Goal: Information Seeking & Learning: Learn about a topic

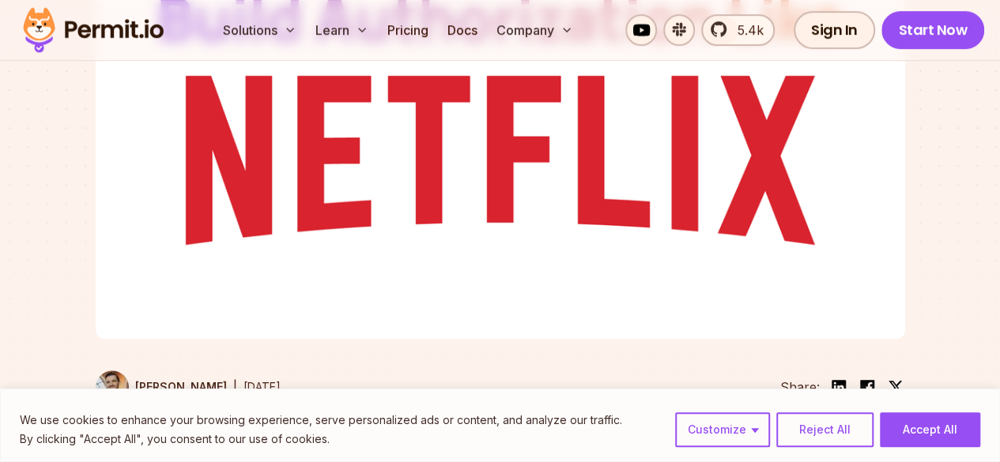
scroll to position [474, 0]
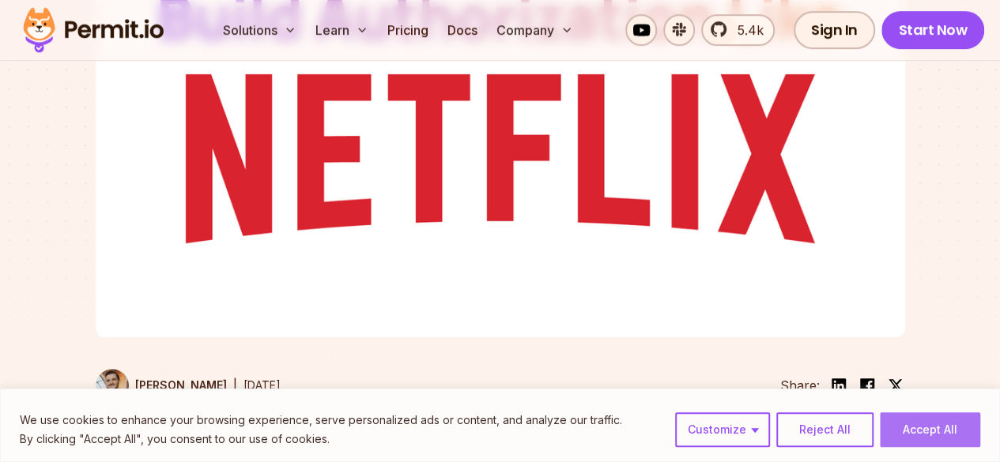
click at [918, 432] on button "Accept All" at bounding box center [930, 430] width 100 height 35
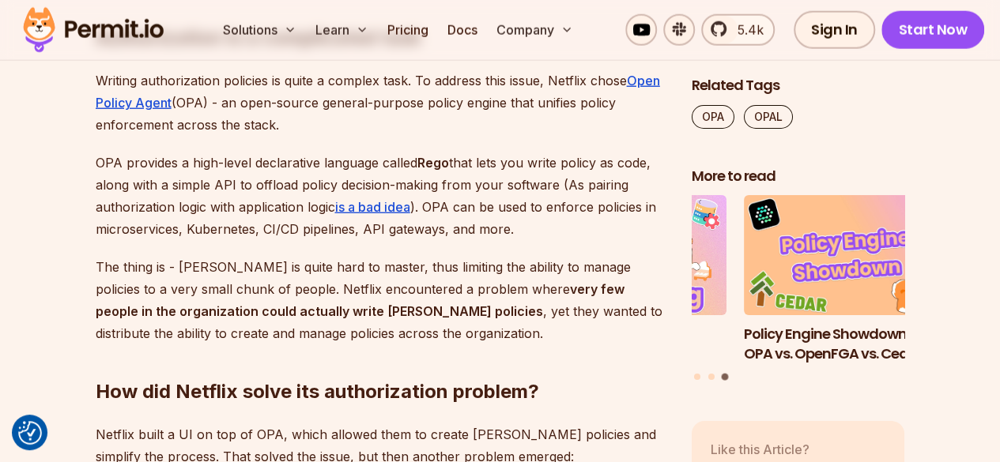
scroll to position [2087, 0]
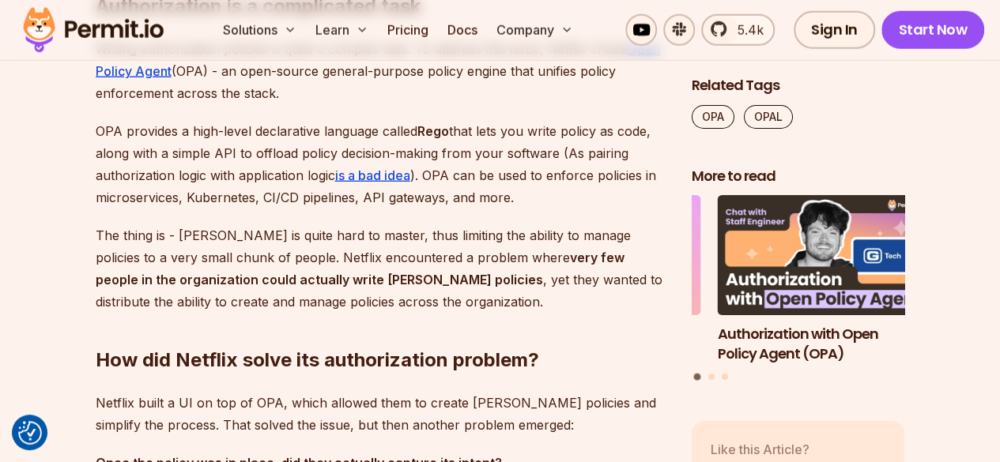
click at [418, 257] on p "The thing is - Rego is quite hard to master, thus limiting the ability to manag…" at bounding box center [381, 269] width 571 height 89
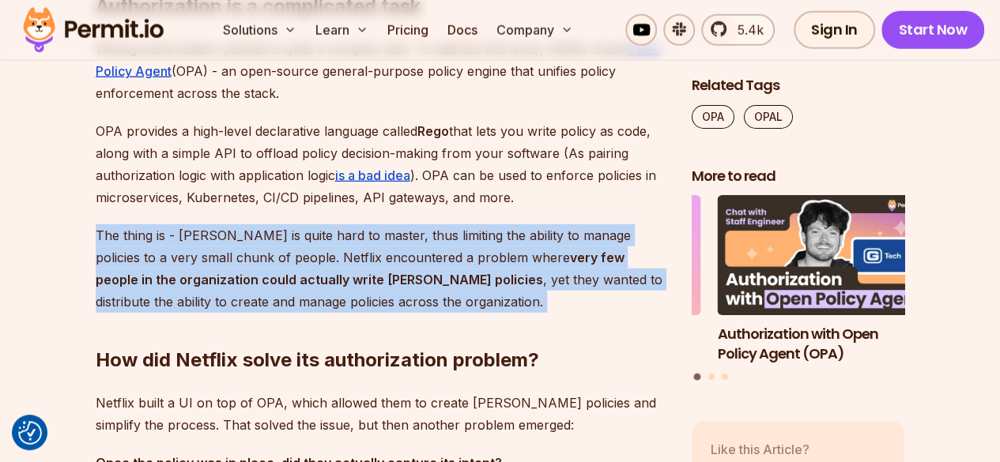
click at [418, 257] on p "The thing is - Rego is quite hard to master, thus limiting the ability to manag…" at bounding box center [381, 269] width 571 height 89
copy div "The thing is - Rego is quite hard to master, thus limiting the ability to manag…"
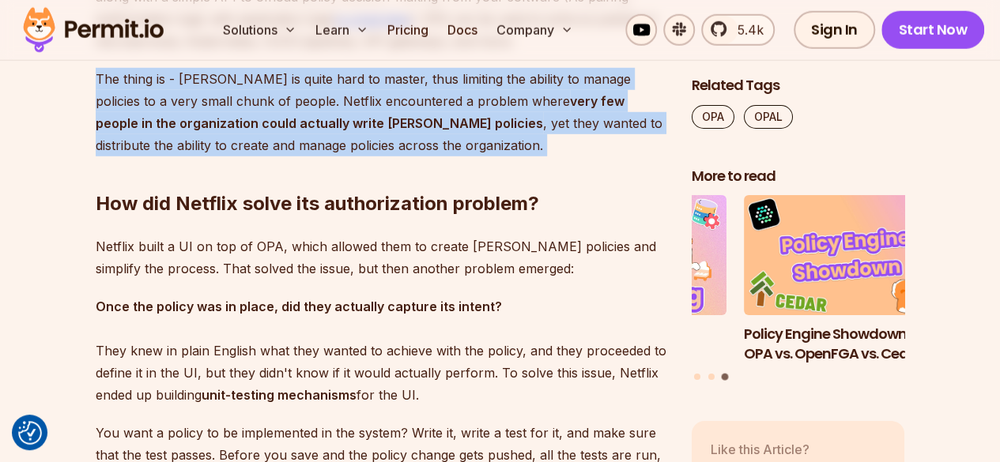
scroll to position [2245, 0]
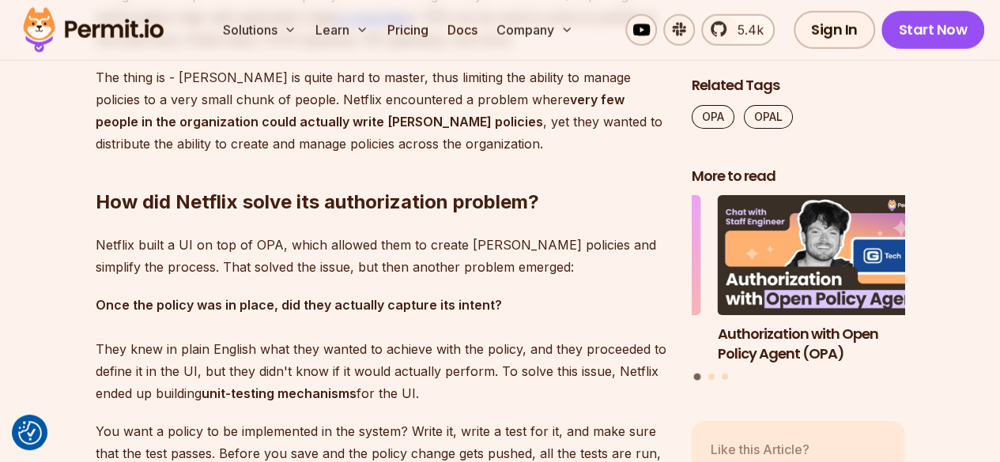
click at [588, 192] on h2 "How did Netflix solve its authorization problem?" at bounding box center [381, 170] width 571 height 89
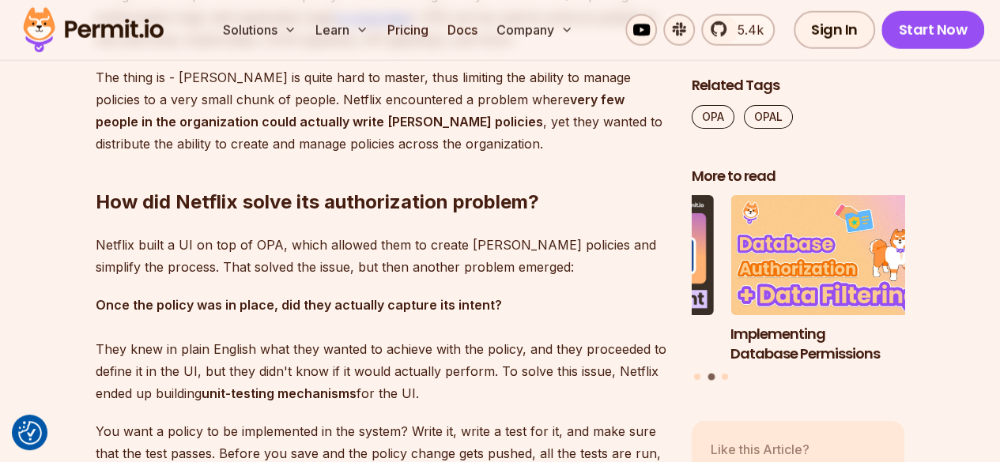
click at [436, 308] on strong "Once the policy was in place, did they actually capture its intent?" at bounding box center [299, 305] width 406 height 16
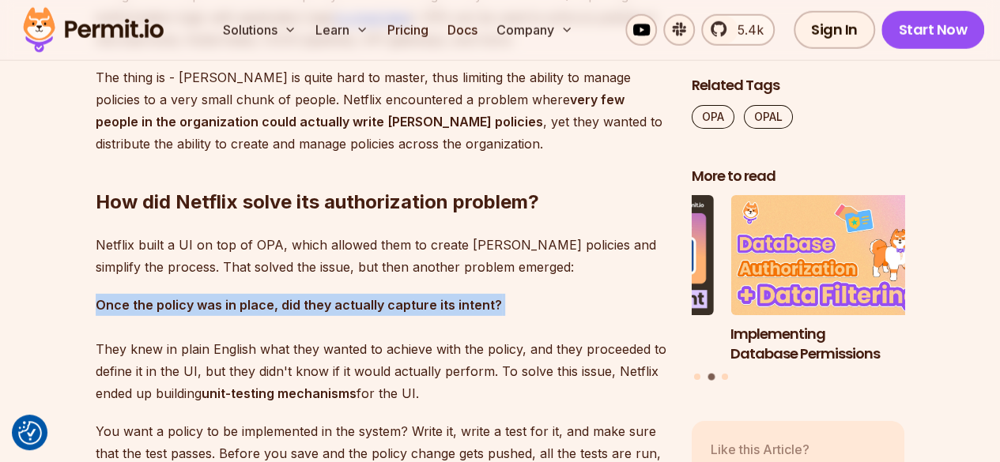
click at [436, 308] on strong "Once the policy was in place, did they actually capture its intent?" at bounding box center [299, 305] width 406 height 16
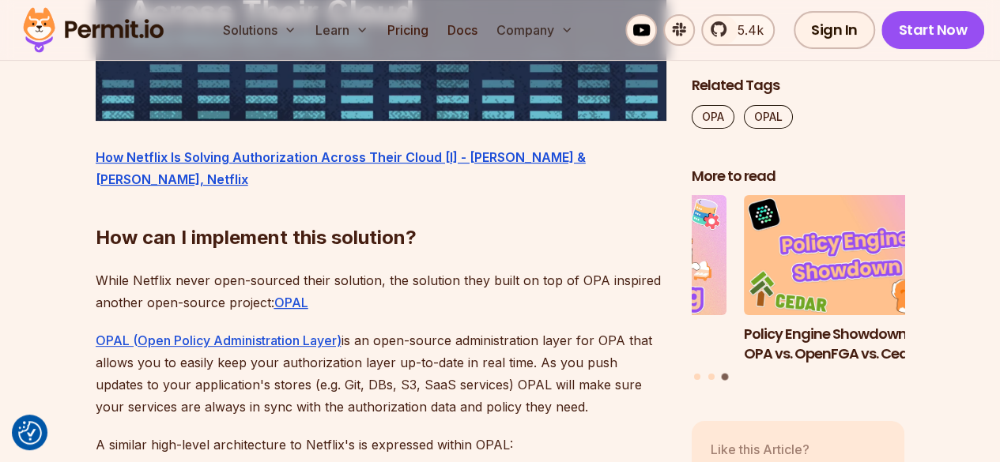
scroll to position [3130, 0]
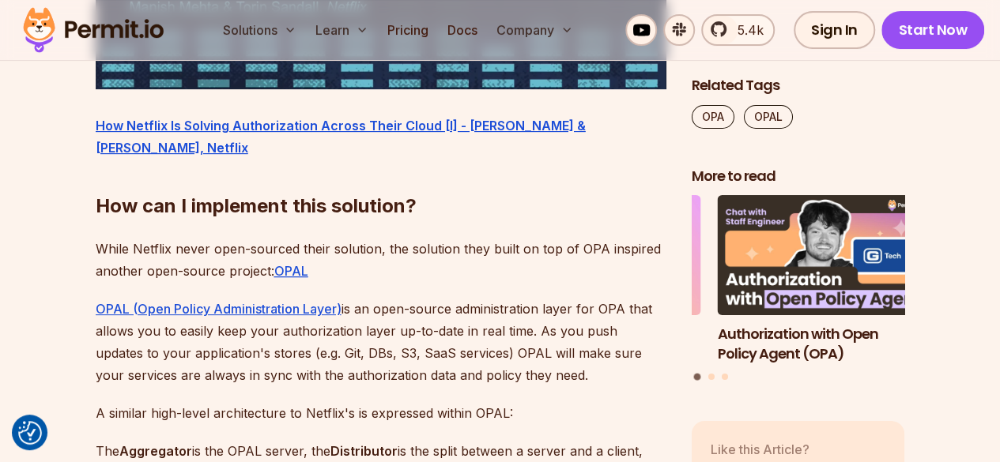
click at [494, 249] on p "While Netflix never open-sourced their solution, the solution they built on top…" at bounding box center [381, 260] width 571 height 44
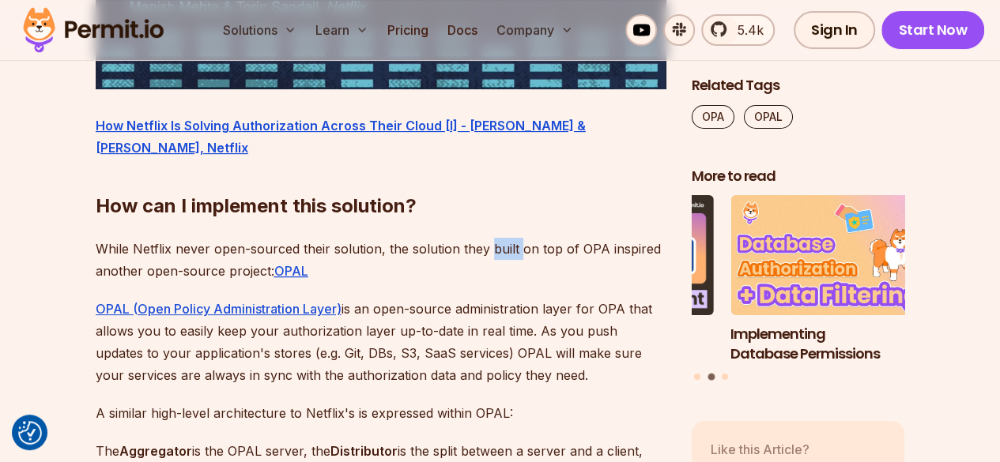
click at [494, 249] on p "While Netflix never open-sourced their solution, the solution they built on top…" at bounding box center [381, 260] width 571 height 44
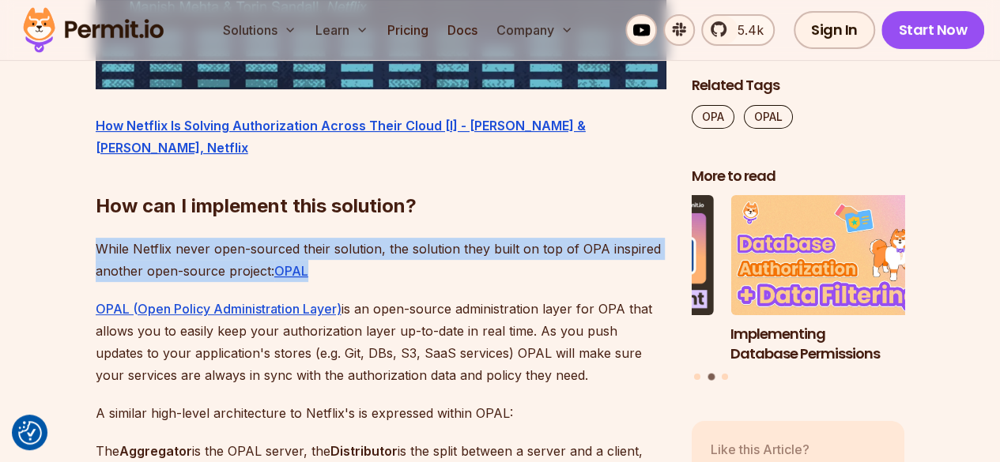
click at [494, 249] on p "While Netflix never open-sourced their solution, the solution they built on top…" at bounding box center [381, 260] width 571 height 44
copy p "While Netflix never open-sourced their solution, the solution they built on top…"
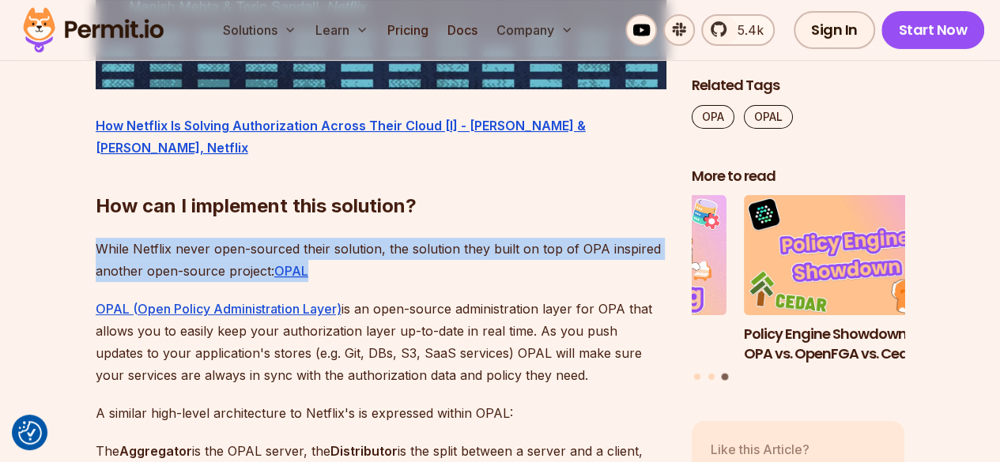
click at [438, 278] on p "While Netflix never open-sourced their solution, the solution they built on top…" at bounding box center [381, 260] width 571 height 44
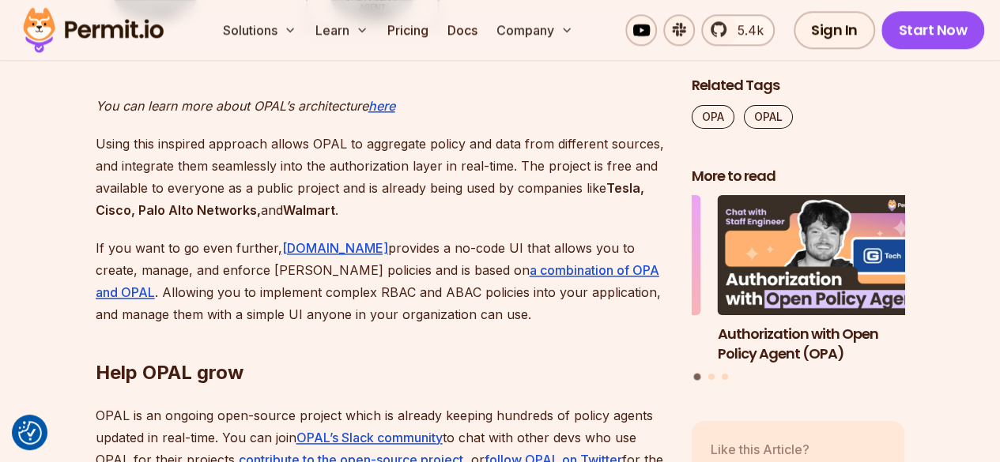
scroll to position [3889, 0]
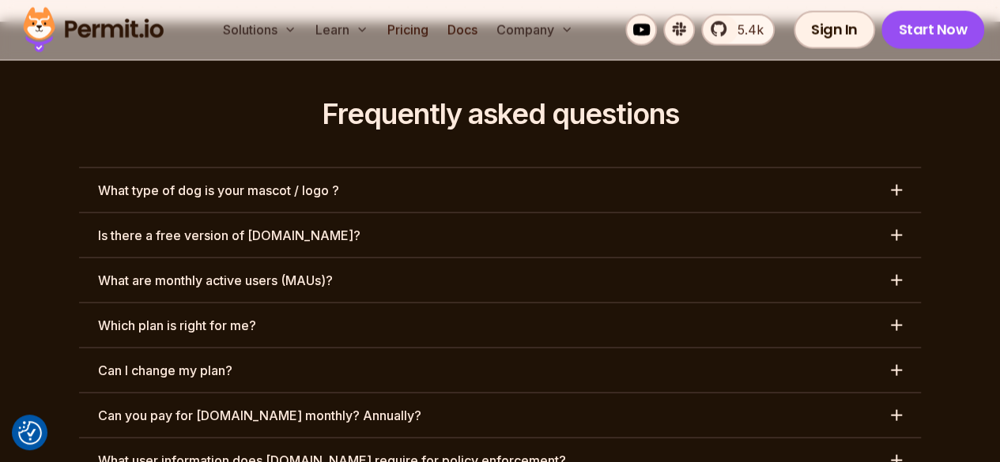
scroll to position [7557, 0]
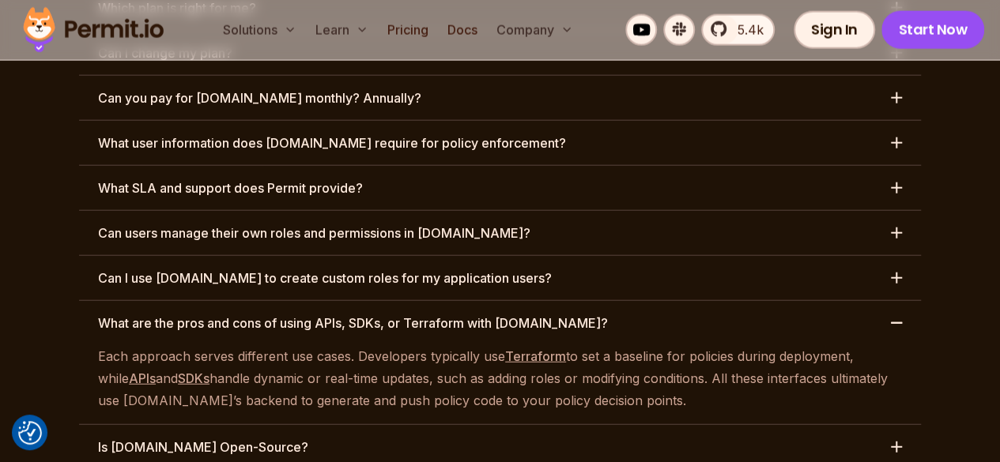
scroll to position [7905, 0]
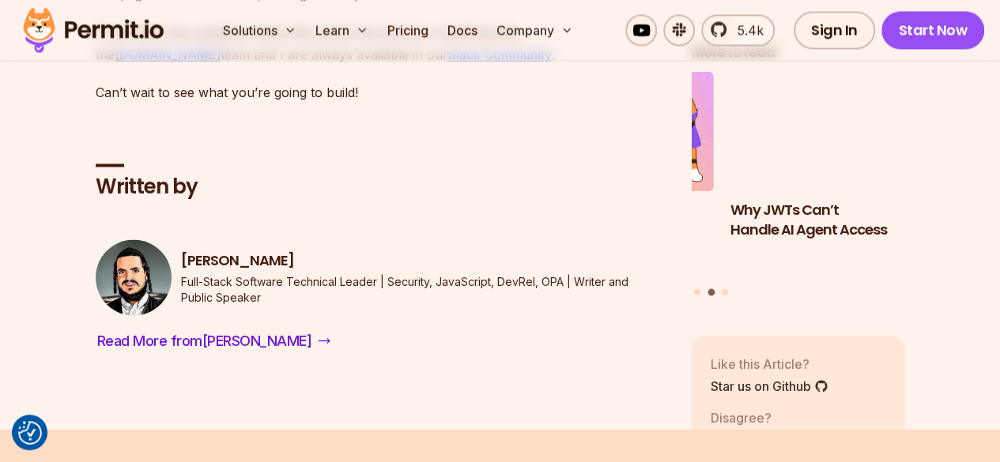
scroll to position [4300, 0]
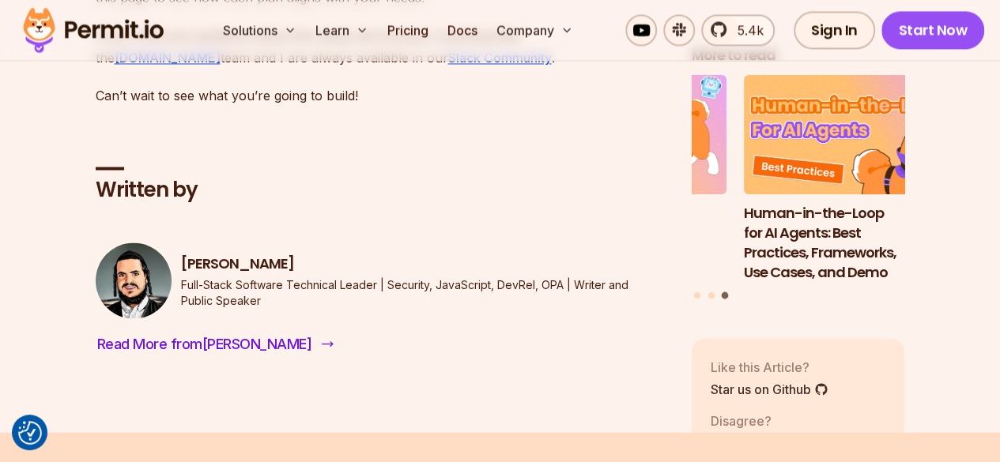
click at [134, 333] on span "Read More from [PERSON_NAME]" at bounding box center [204, 344] width 215 height 22
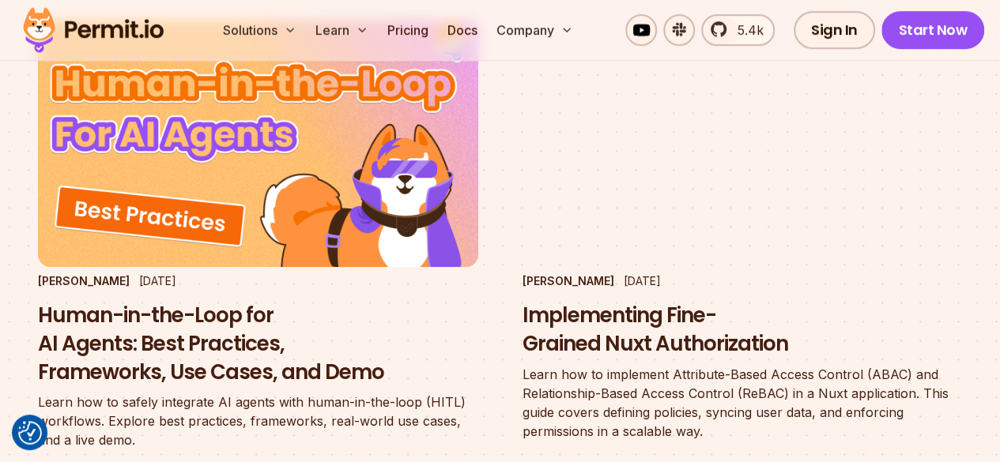
scroll to position [538, 0]
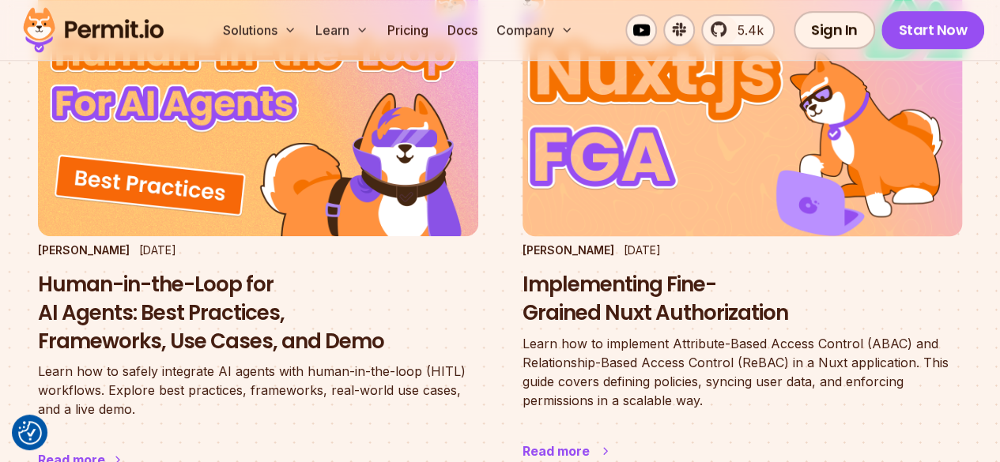
click at [523, 271] on h3 "Implementing Fine-Grained Nuxt Authorization" at bounding box center [743, 299] width 440 height 57
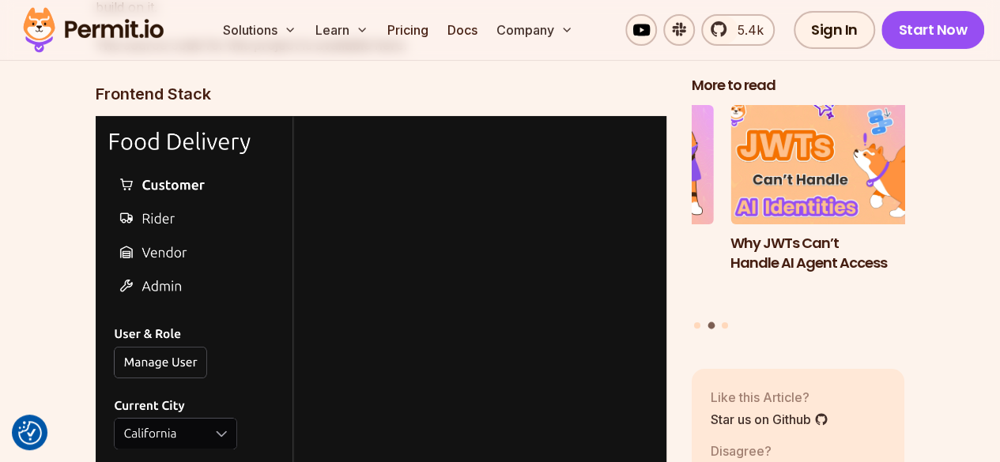
scroll to position [2751, 0]
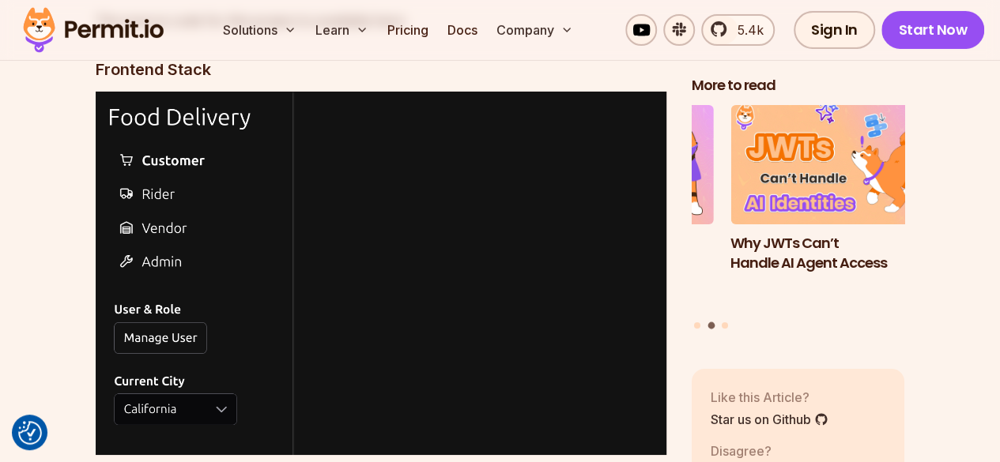
click at [187, 409] on img at bounding box center [381, 274] width 571 height 364
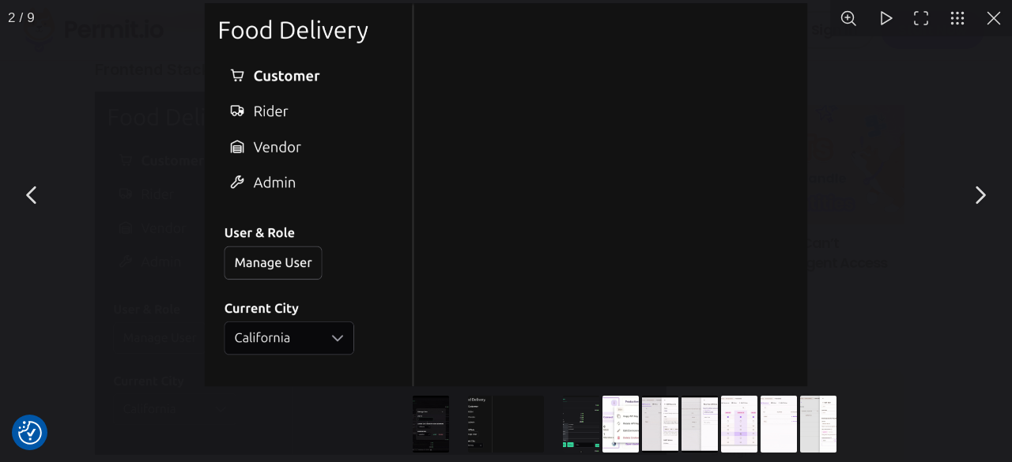
click at [979, 186] on button "You can close this modal content with the ESC key" at bounding box center [980, 195] width 40 height 40
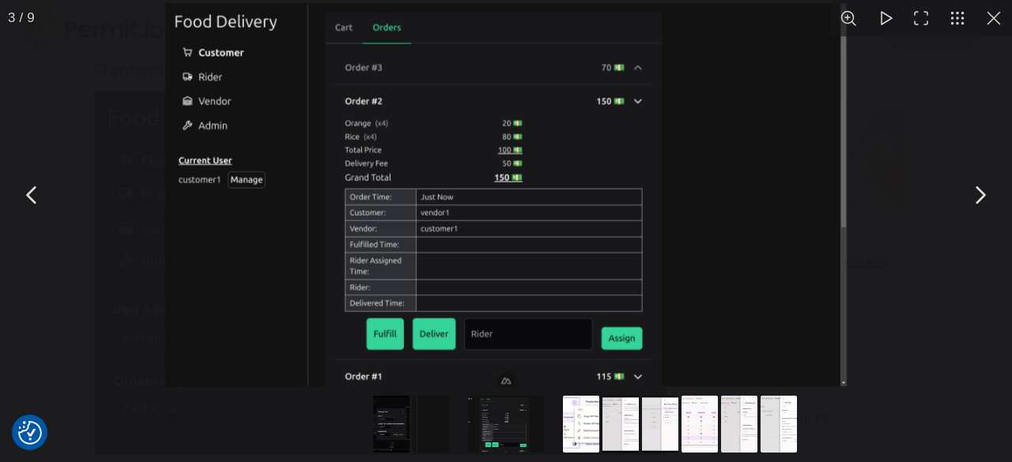
click at [979, 186] on button "You can close this modal content with the ESC key" at bounding box center [980, 195] width 40 height 40
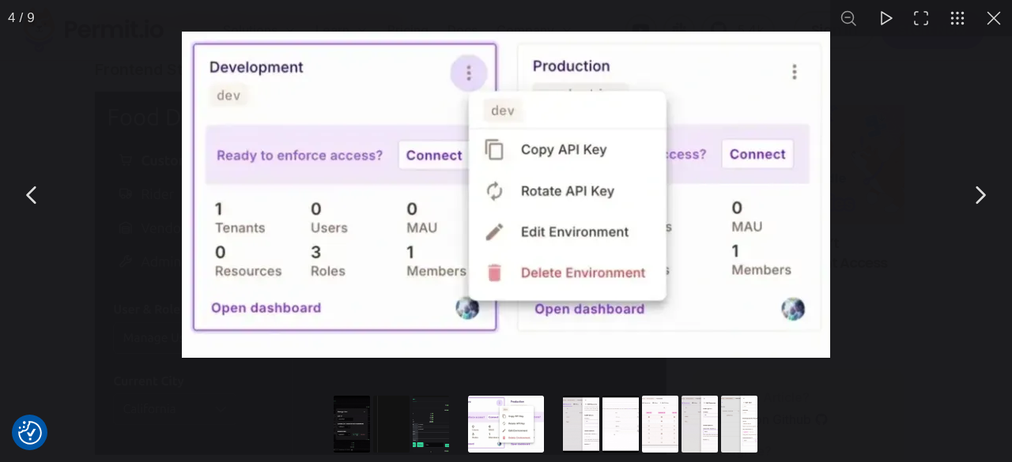
click at [979, 186] on button "You can close this modal content with the ESC key" at bounding box center [980, 195] width 40 height 40
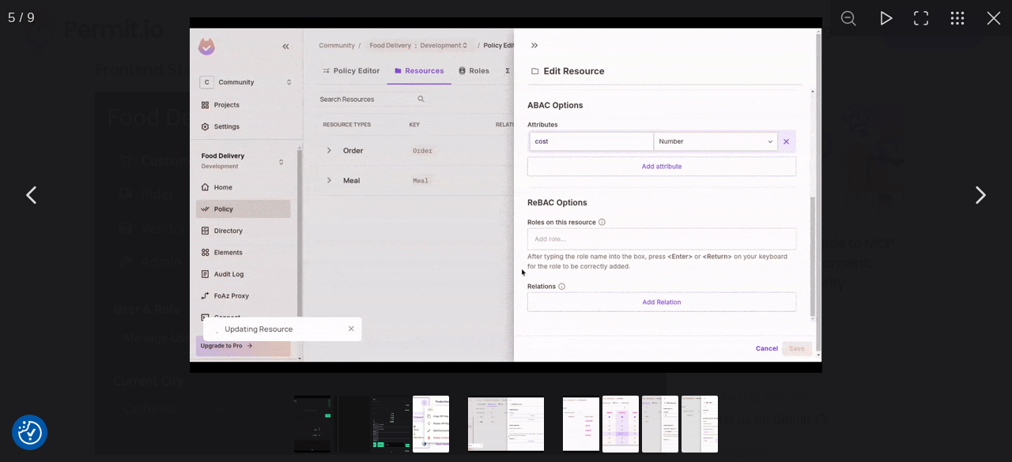
click at [999, 26] on button "You can close this modal content with the ESC key" at bounding box center [994, 18] width 36 height 36
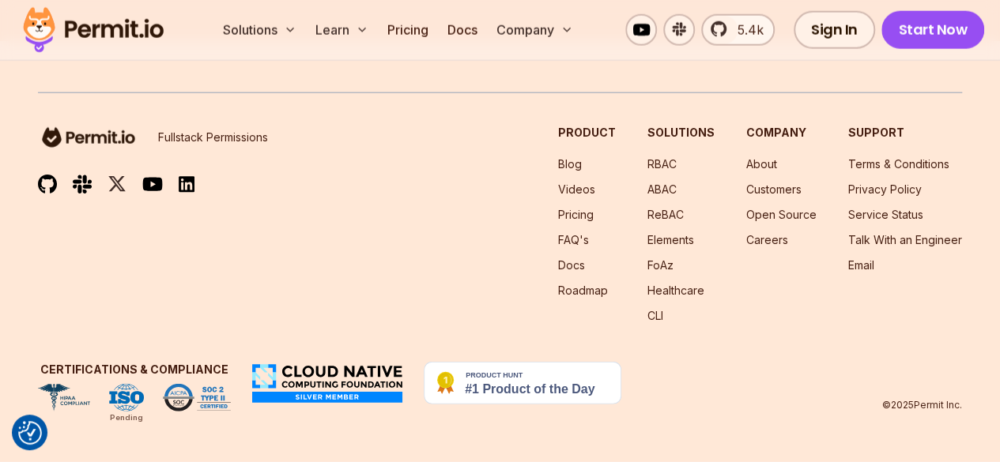
scroll to position [17929, 0]
